Goal: Information Seeking & Learning: Learn about a topic

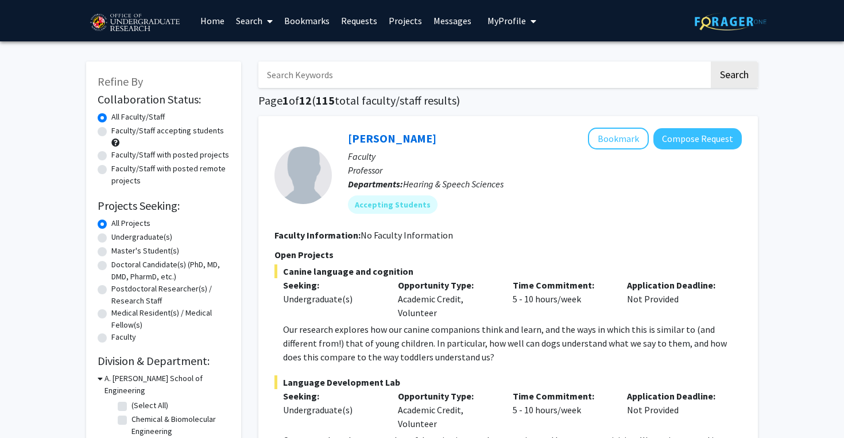
click at [148, 25] on img at bounding box center [134, 23] width 97 height 29
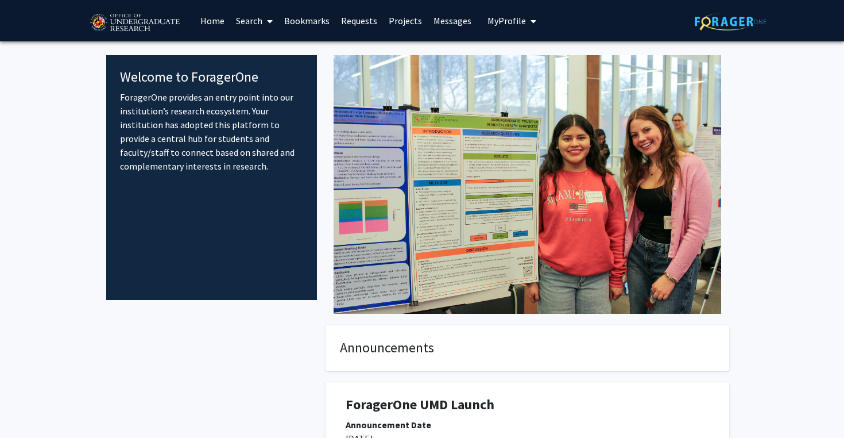
click at [249, 18] on link "Search" at bounding box center [254, 21] width 48 height 40
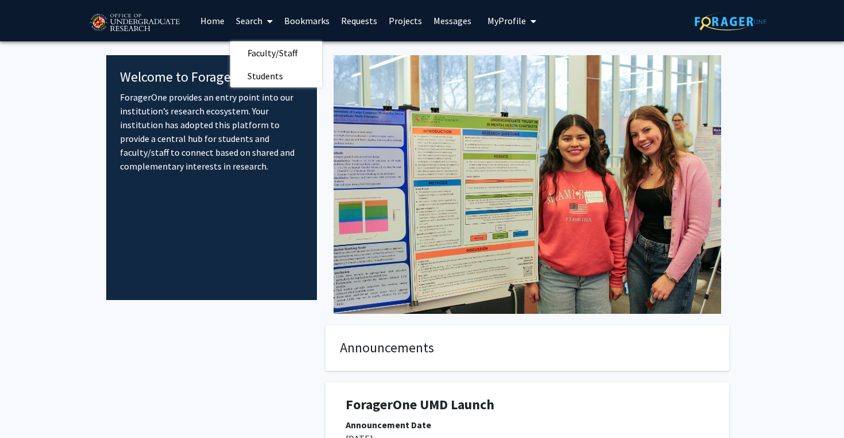
click at [212, 16] on link "Home" at bounding box center [213, 21] width 36 height 40
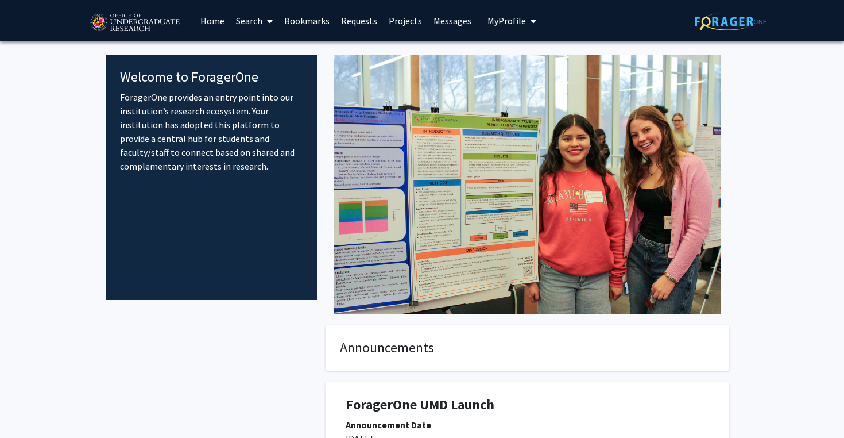
click at [391, 18] on link "Projects" at bounding box center [405, 21] width 45 height 40
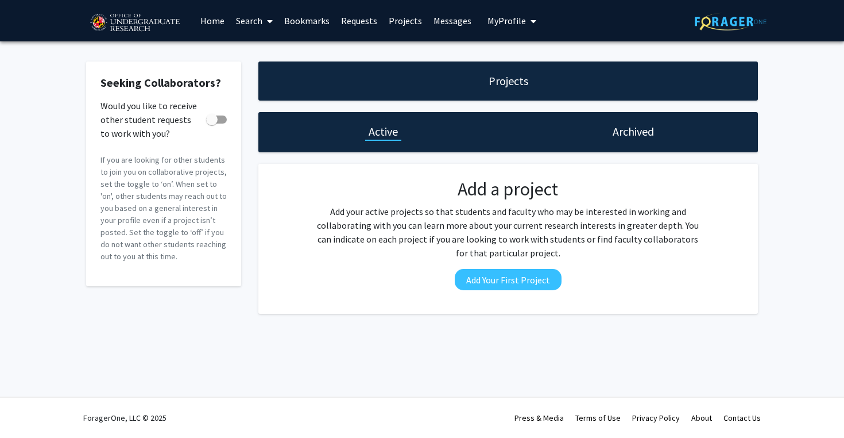
click at [619, 137] on h1 "Archived" at bounding box center [633, 132] width 41 height 16
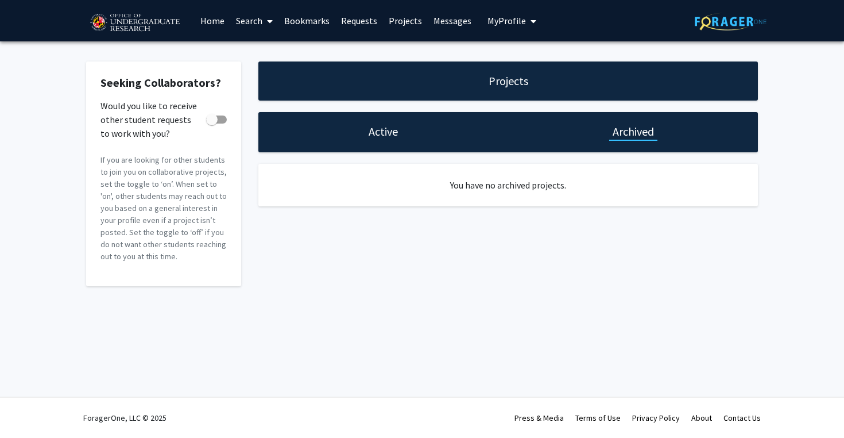
click at [451, 21] on link "Messages" at bounding box center [452, 21] width 49 height 40
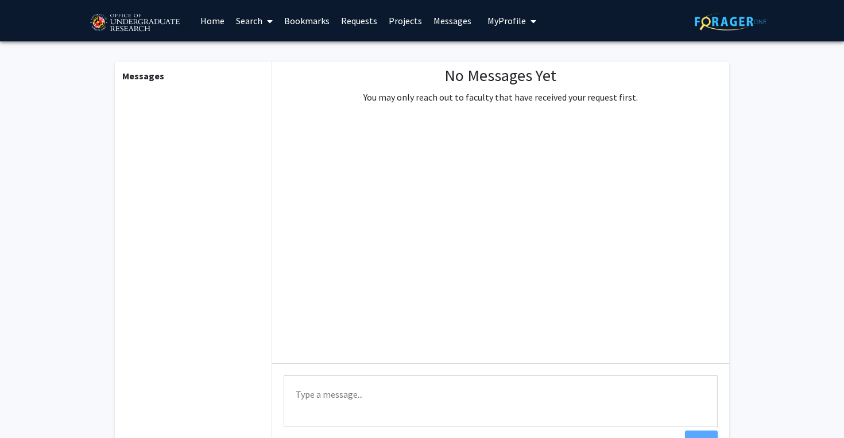
click at [249, 22] on link "Search" at bounding box center [254, 21] width 48 height 40
click at [246, 18] on link "Search" at bounding box center [254, 21] width 48 height 40
click at [311, 17] on link "Bookmarks" at bounding box center [307, 21] width 57 height 40
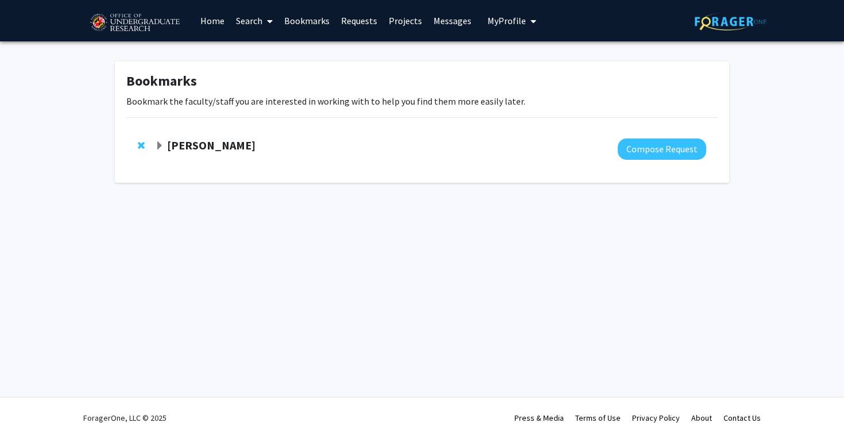
click at [207, 22] on link "Home" at bounding box center [213, 21] width 36 height 40
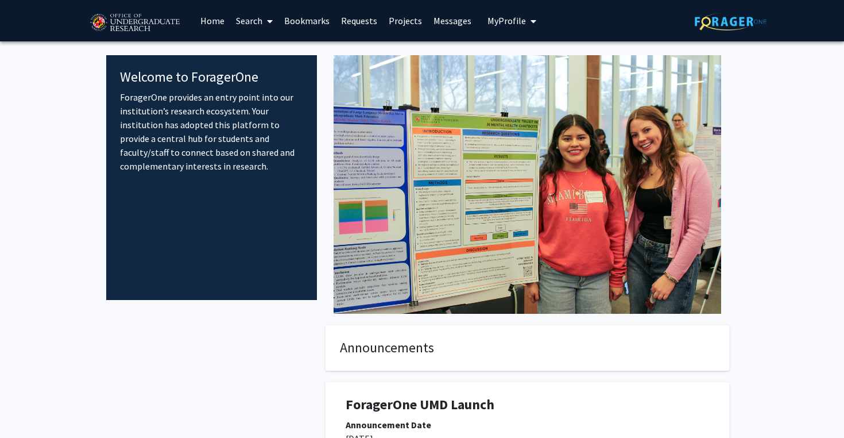
click at [738, 16] on img at bounding box center [731, 22] width 72 height 18
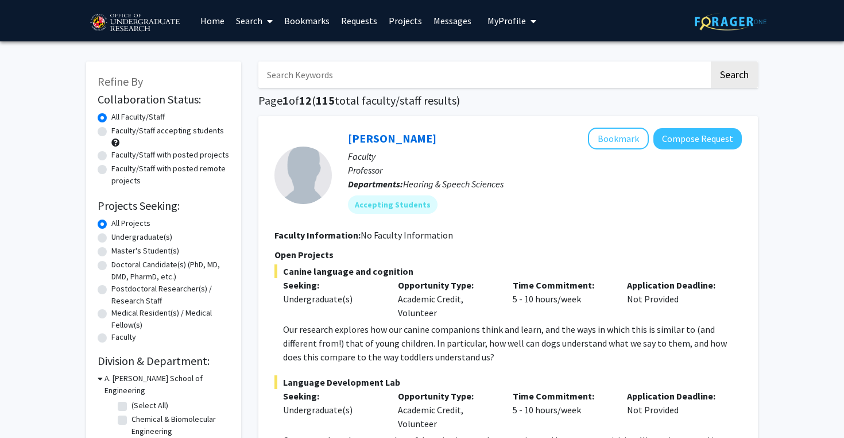
click at [531, 22] on icon "My profile dropdown to access profile and logout" at bounding box center [534, 21] width 6 height 9
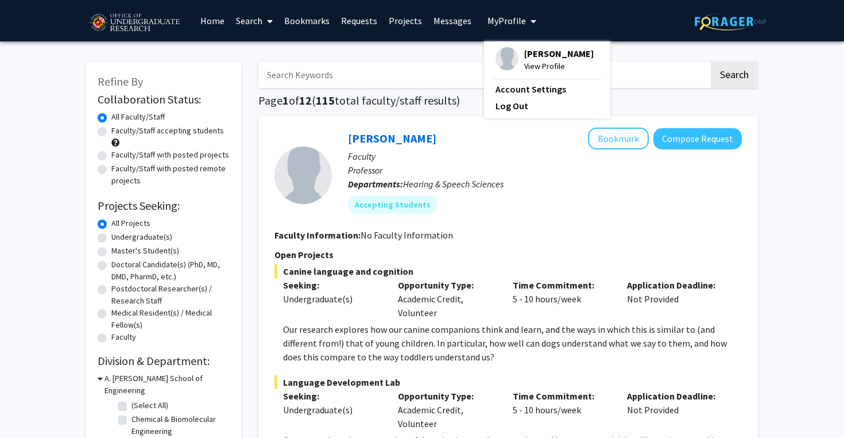
click at [531, 22] on icon "My profile dropdown to access profile and logout" at bounding box center [534, 21] width 6 height 9
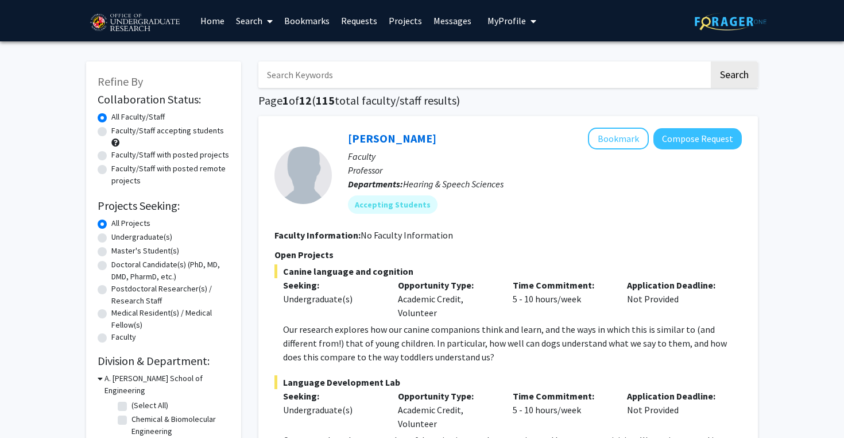
click at [531, 22] on icon "My profile dropdown to access profile and logout" at bounding box center [534, 21] width 6 height 9
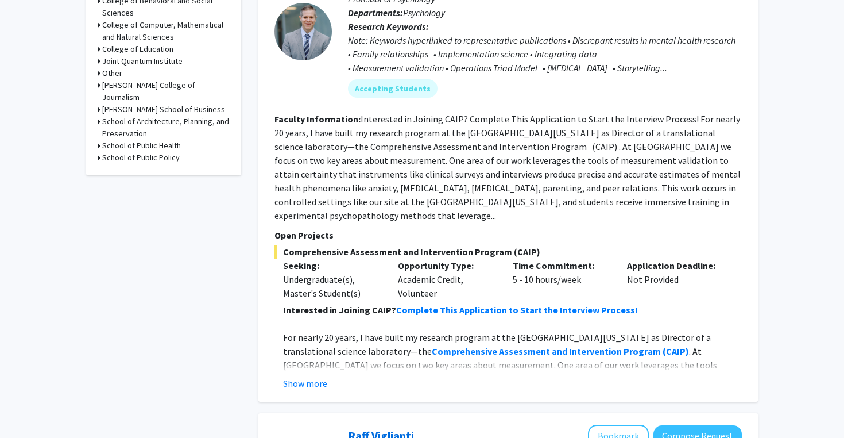
scroll to position [565, 0]
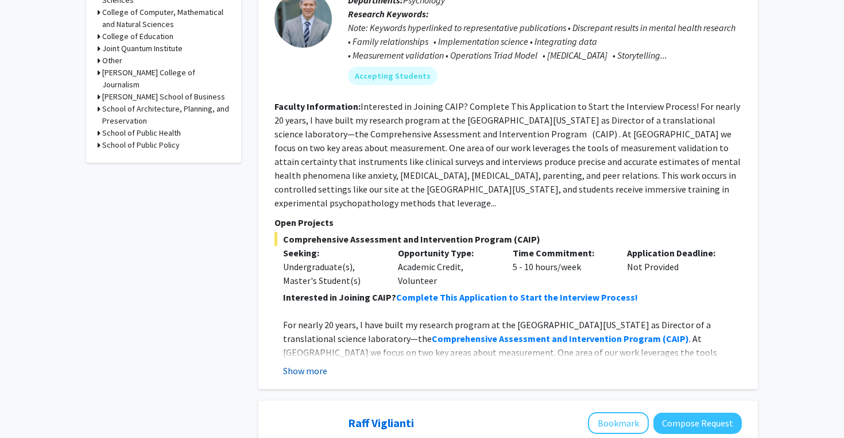
click at [319, 364] on button "Show more" at bounding box center [305, 371] width 44 height 14
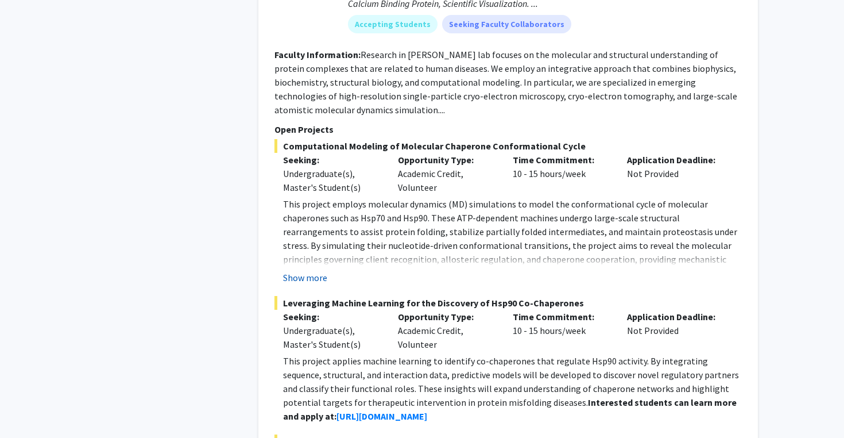
scroll to position [2447, 0]
click at [296, 270] on button "Show more" at bounding box center [305, 277] width 44 height 14
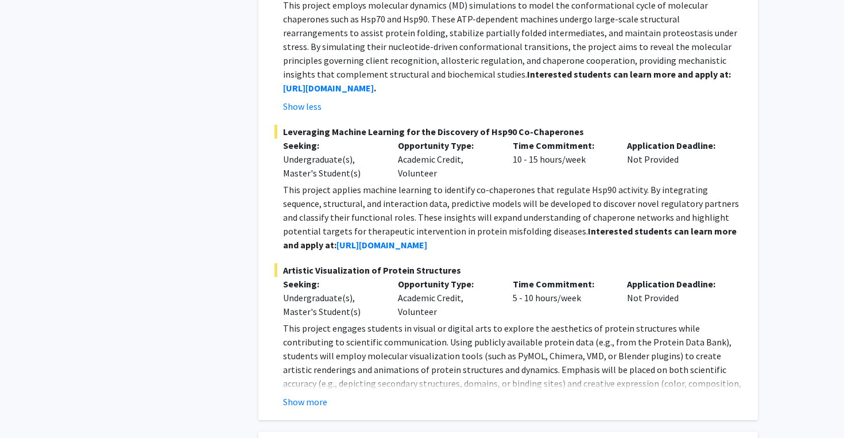
scroll to position [2646, 0]
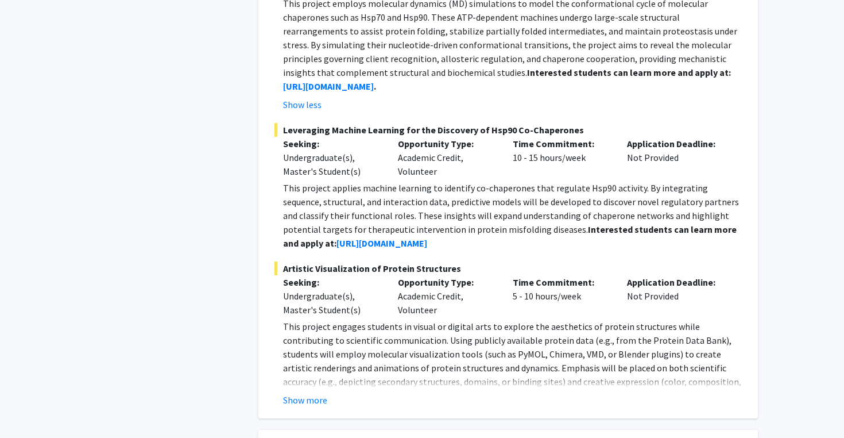
click at [306, 393] on div "Show more" at bounding box center [512, 400] width 459 height 14
click at [302, 393] on button "Show more" at bounding box center [305, 400] width 44 height 14
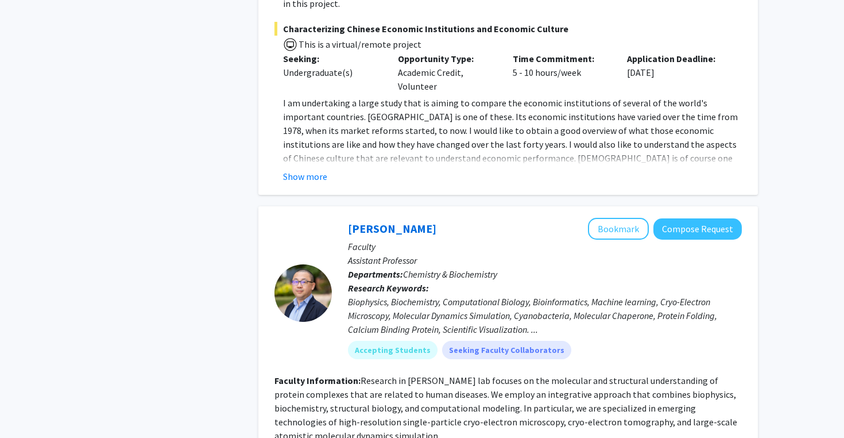
scroll to position [2112, 0]
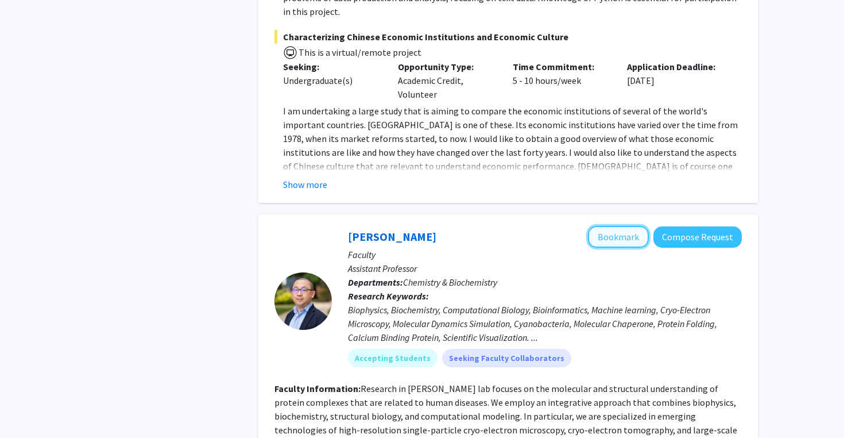
click at [622, 226] on button "Bookmark" at bounding box center [618, 237] width 61 height 22
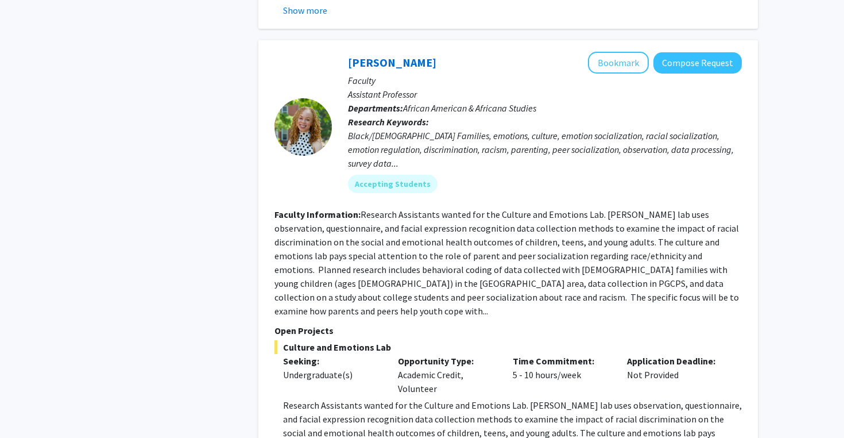
scroll to position [5687, 0]
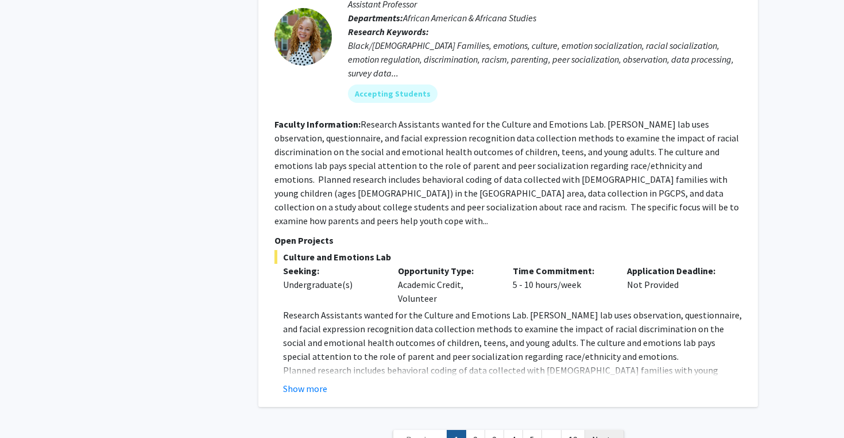
click at [604, 434] on span "Next »" at bounding box center [604, 439] width 25 height 11
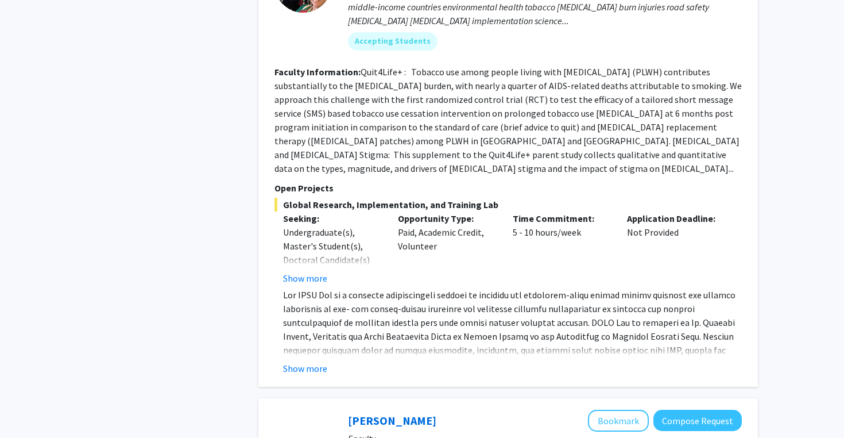
scroll to position [2182, 0]
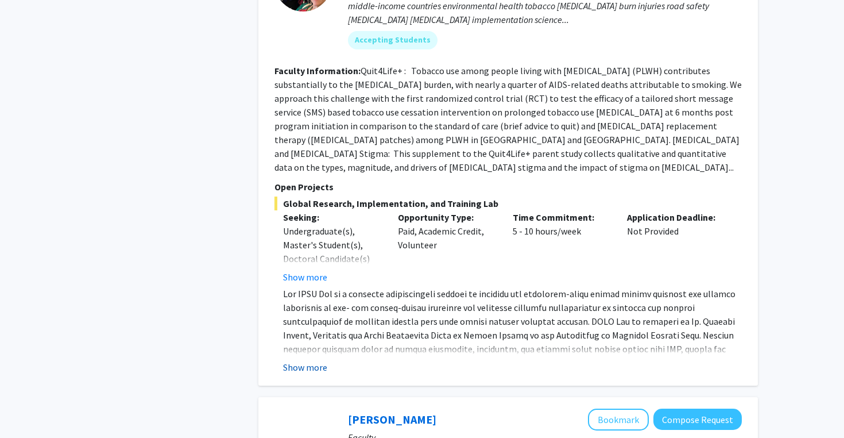
click at [325, 360] on button "Show more" at bounding box center [305, 367] width 44 height 14
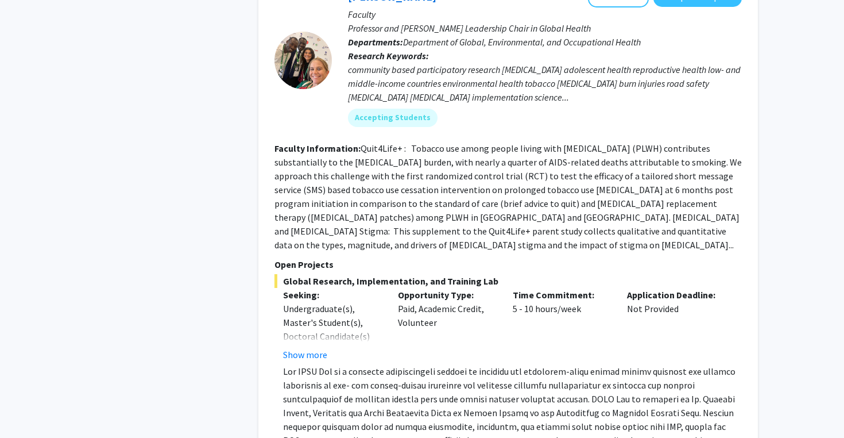
scroll to position [2059, 0]
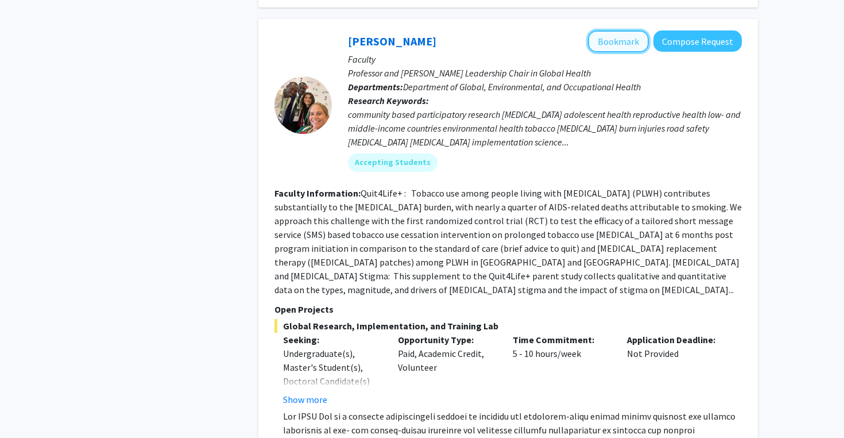
click at [634, 43] on button "Bookmark" at bounding box center [618, 41] width 61 height 22
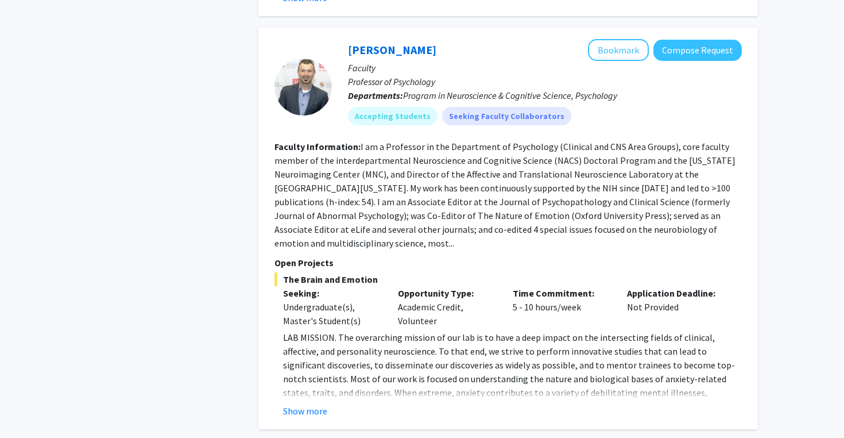
scroll to position [3173, 0]
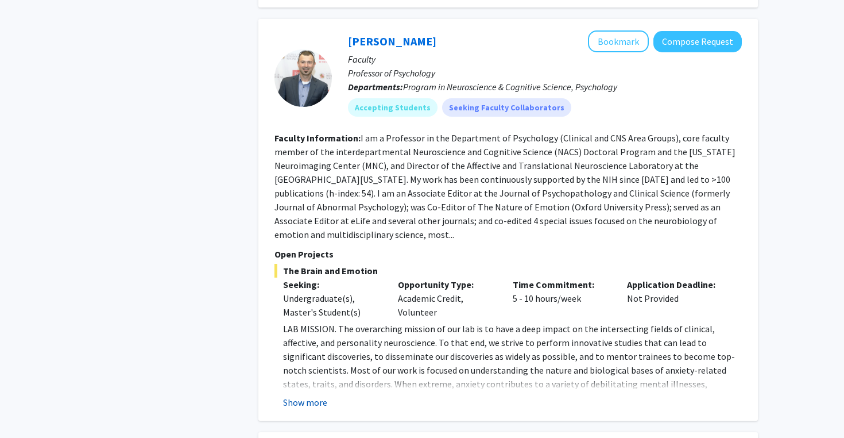
click at [302, 395] on button "Show more" at bounding box center [305, 402] width 44 height 14
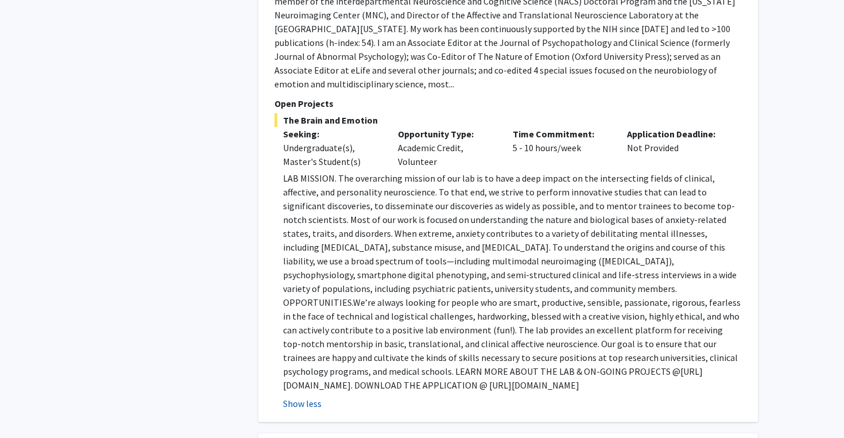
scroll to position [3326, 0]
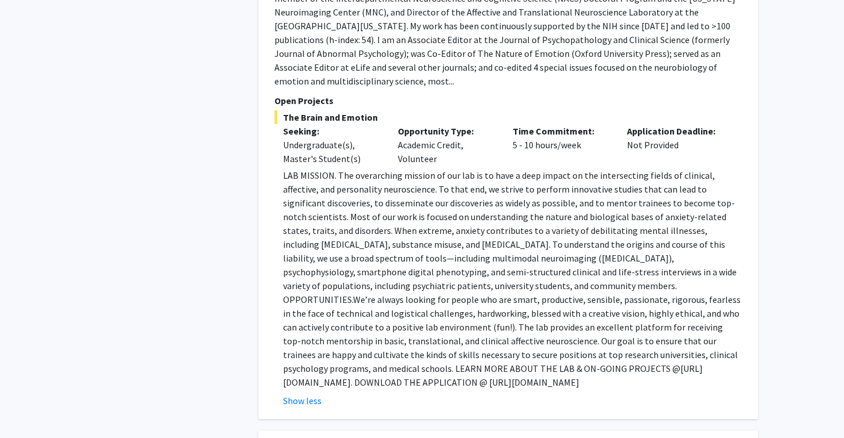
click at [329, 355] on p "LAB MISSION. The overarching mission of our lab is to have a deep impact on the…" at bounding box center [512, 278] width 459 height 221
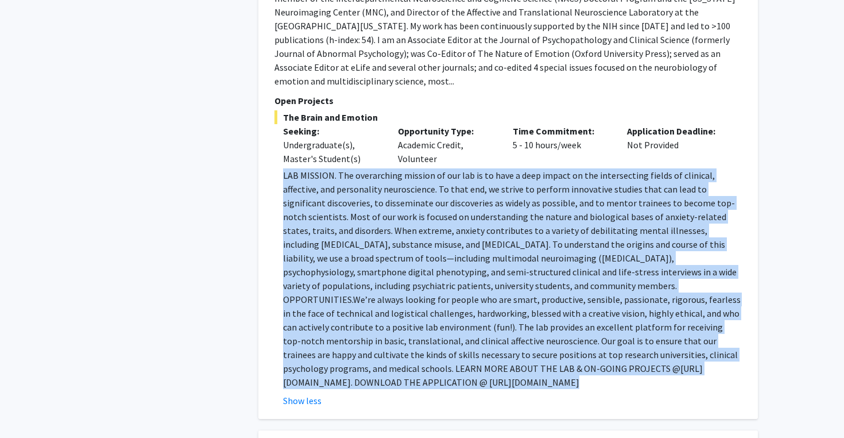
click at [329, 355] on p "LAB MISSION. The overarching mission of our lab is to have a deep impact on the…" at bounding box center [512, 278] width 459 height 221
click at [554, 344] on p "LAB MISSION. The overarching mission of our lab is to have a deep impact on the…" at bounding box center [512, 278] width 459 height 221
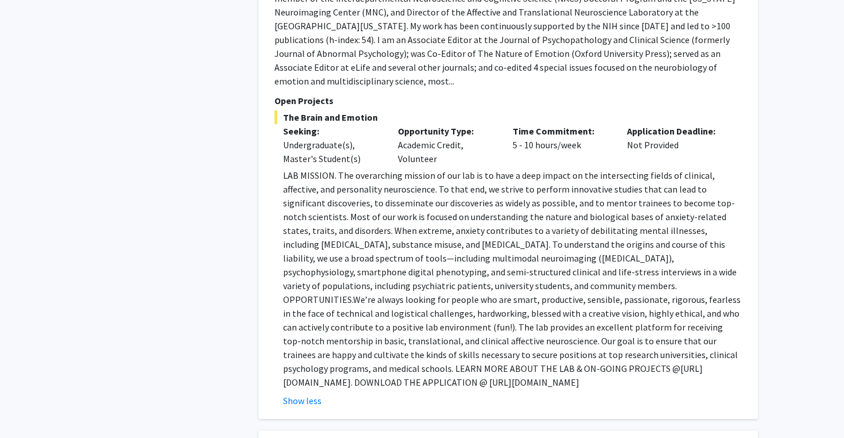
drag, startPoint x: 535, startPoint y: 352, endPoint x: 278, endPoint y: 354, distance: 257.4
click at [278, 354] on fg-read-more "LAB MISSION. The overarching mission of our lab is to have a deep impact on the…" at bounding box center [509, 287] width 468 height 239
copy p "[URL][DOMAIN_NAME]"
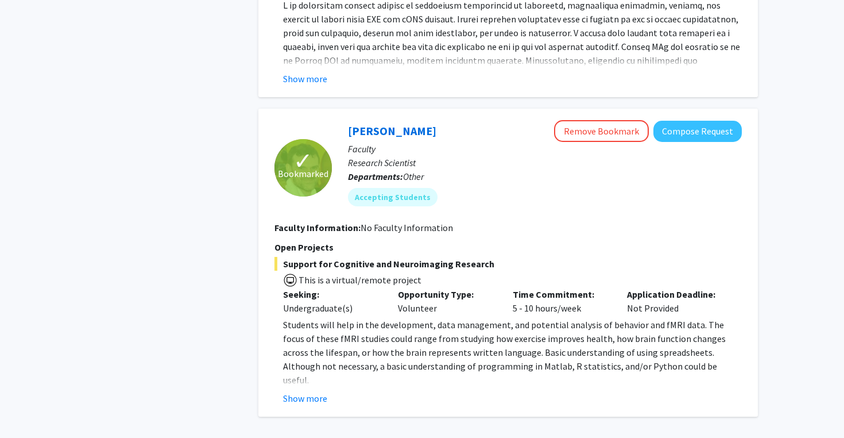
scroll to position [4110, 0]
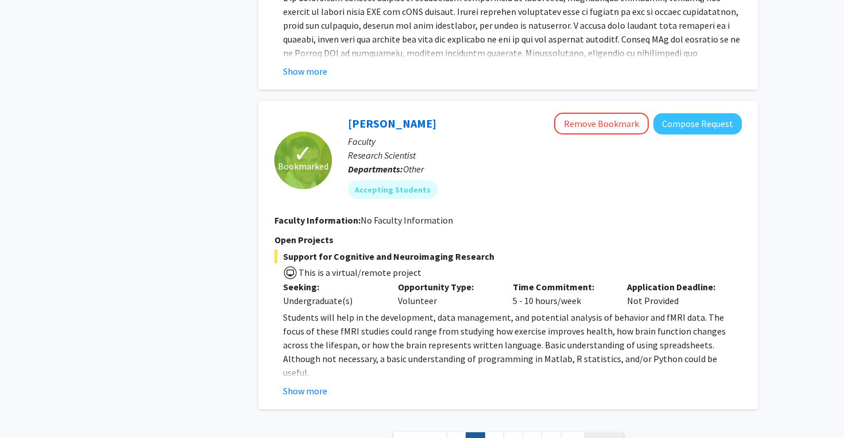
click at [600, 436] on span "Next »" at bounding box center [604, 441] width 25 height 11
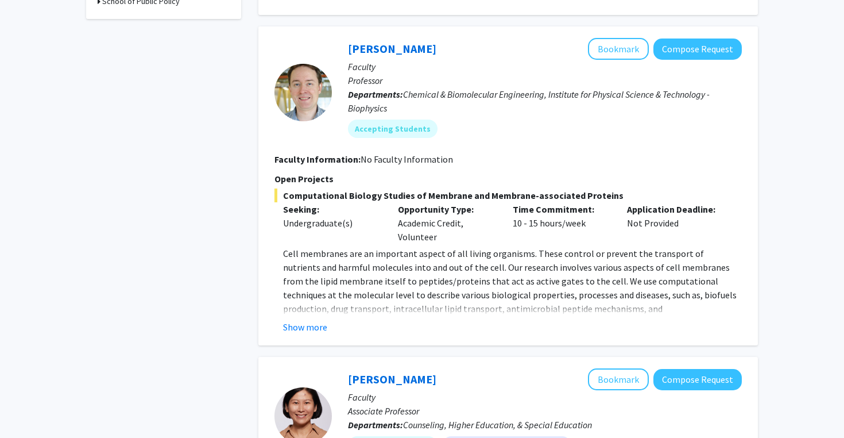
scroll to position [711, 0]
